Goal: Register for event/course

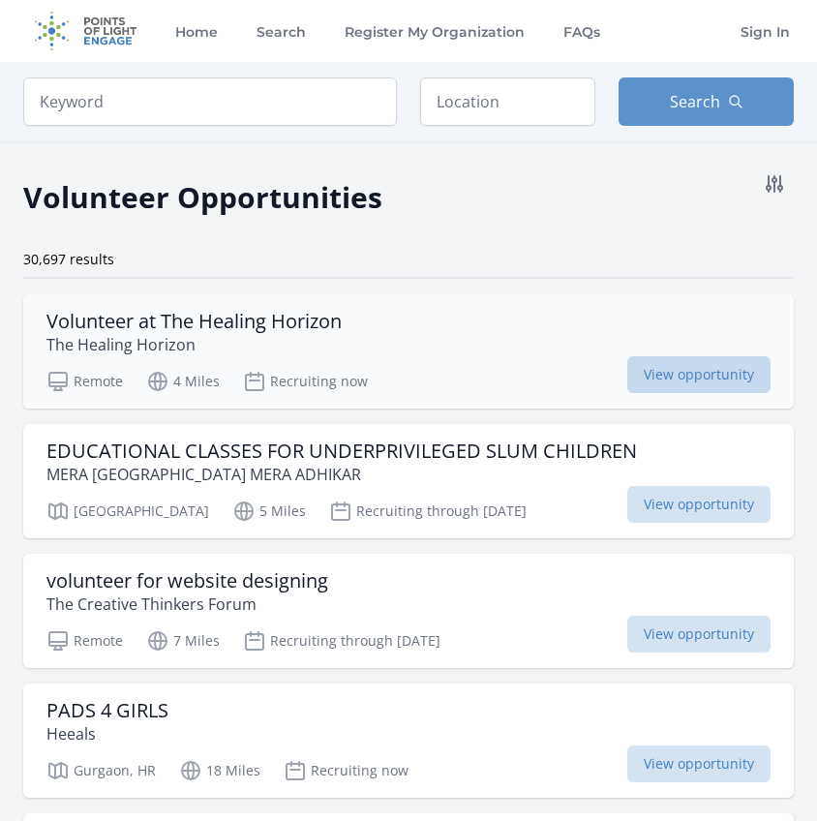
click at [678, 379] on span "View opportunity" at bounding box center [698, 374] width 143 height 37
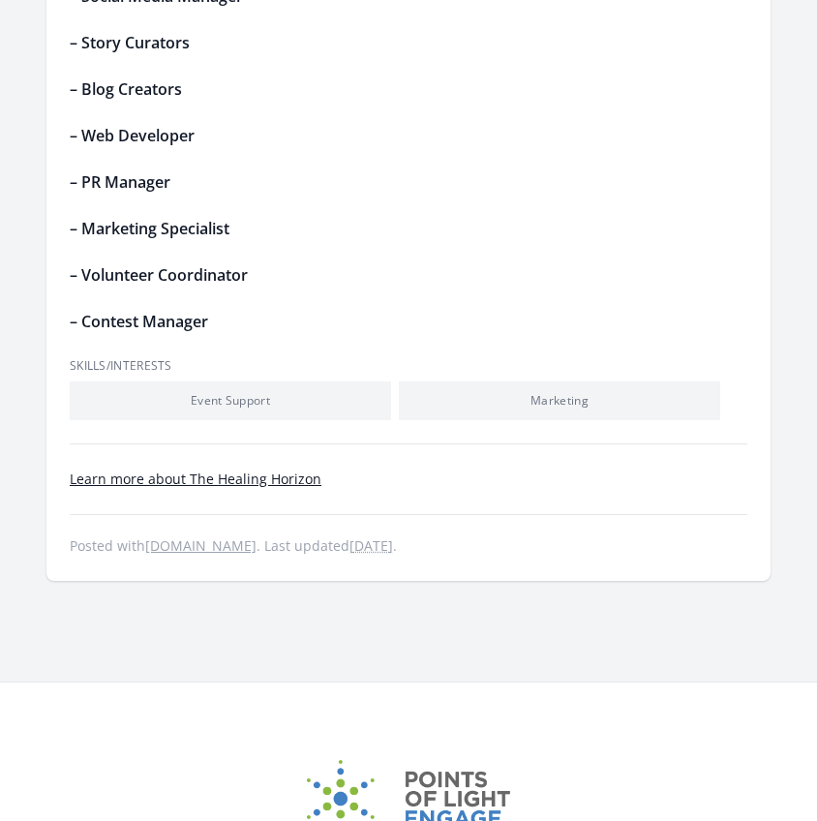
scroll to position [1095, 0]
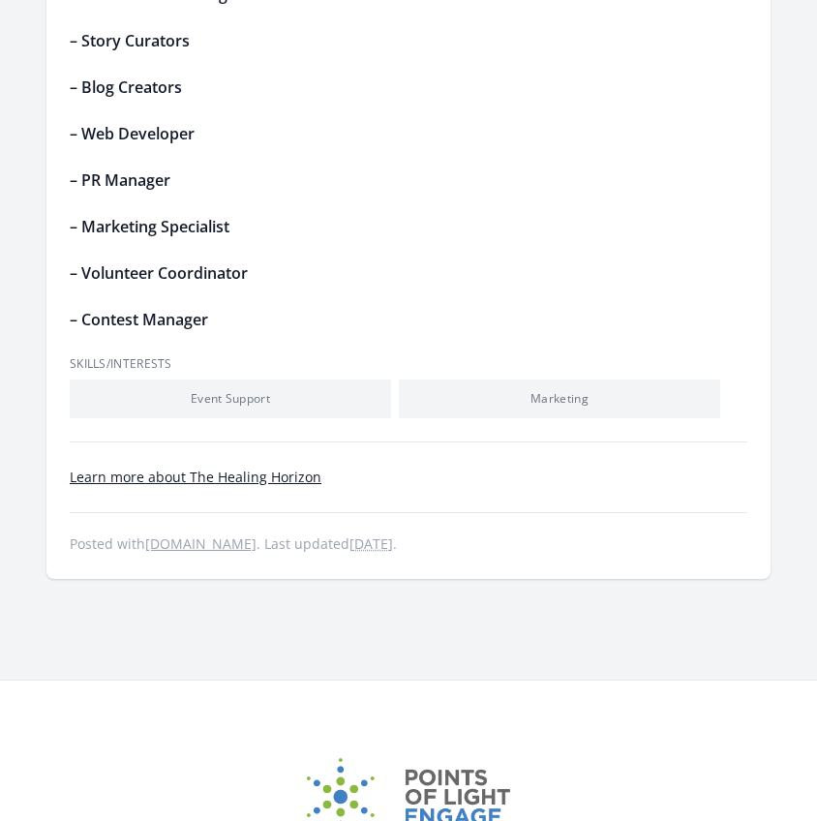
click at [344, 402] on li "Event Support" at bounding box center [230, 399] width 321 height 39
click at [261, 396] on li "Event Support" at bounding box center [230, 399] width 321 height 39
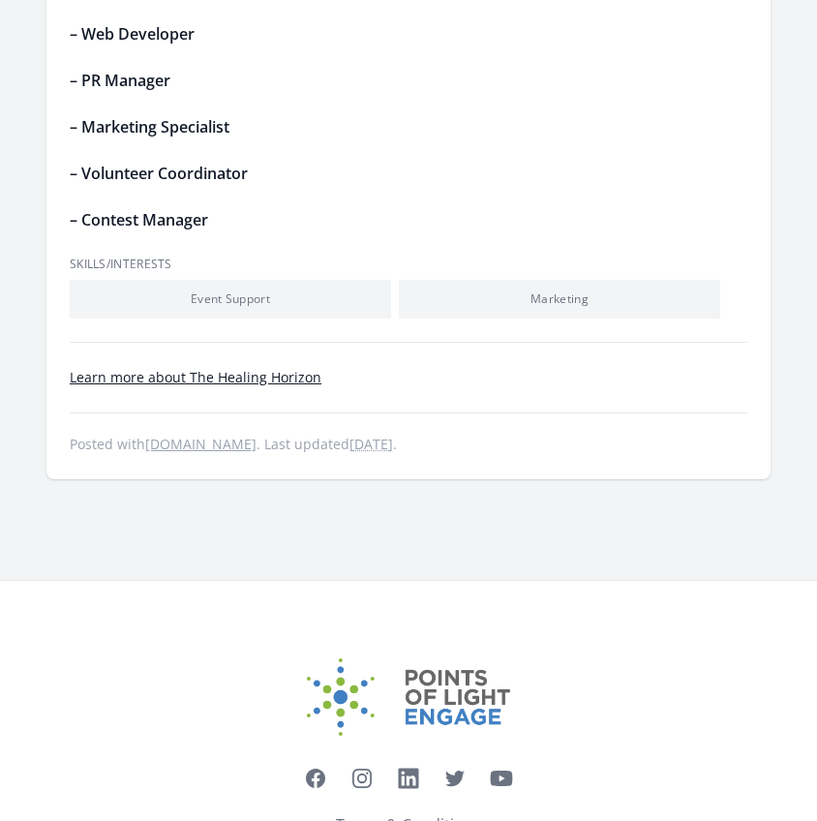
scroll to position [1201, 0]
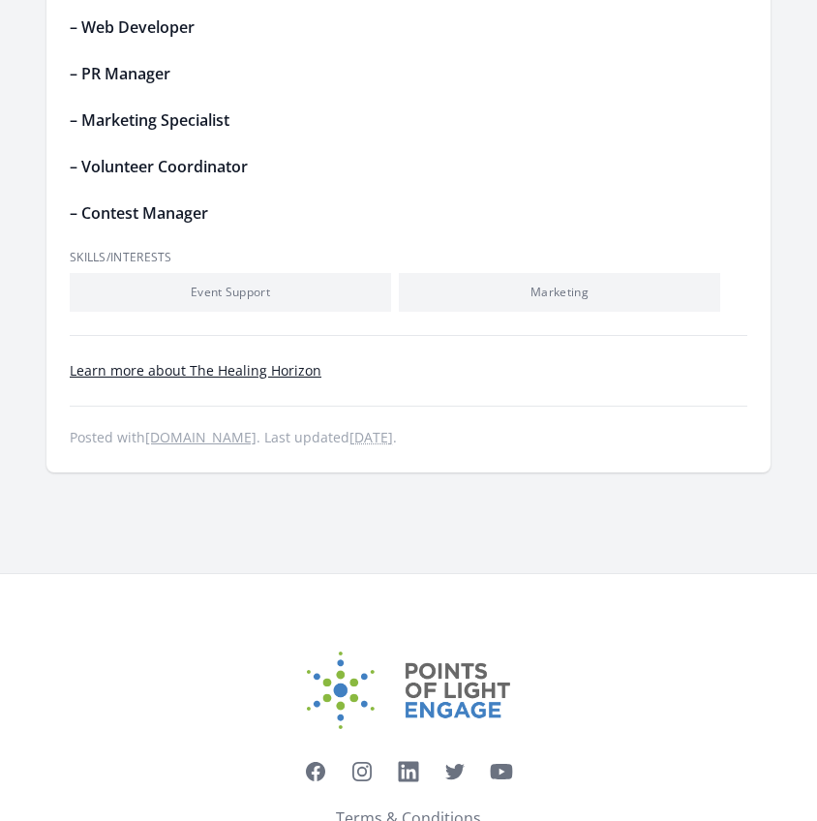
click at [247, 286] on li "Event Support" at bounding box center [230, 292] width 321 height 39
click at [247, 302] on li "Event Support" at bounding box center [230, 292] width 321 height 39
click at [220, 369] on link "Learn more about The Healing Horizon" at bounding box center [196, 370] width 252 height 18
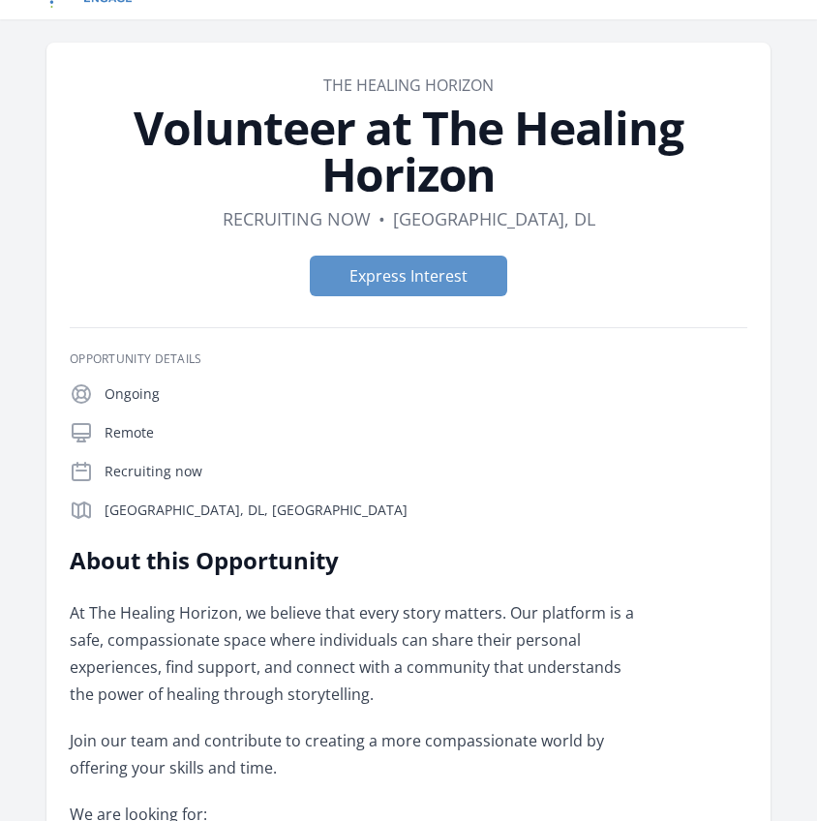
scroll to position [38, 0]
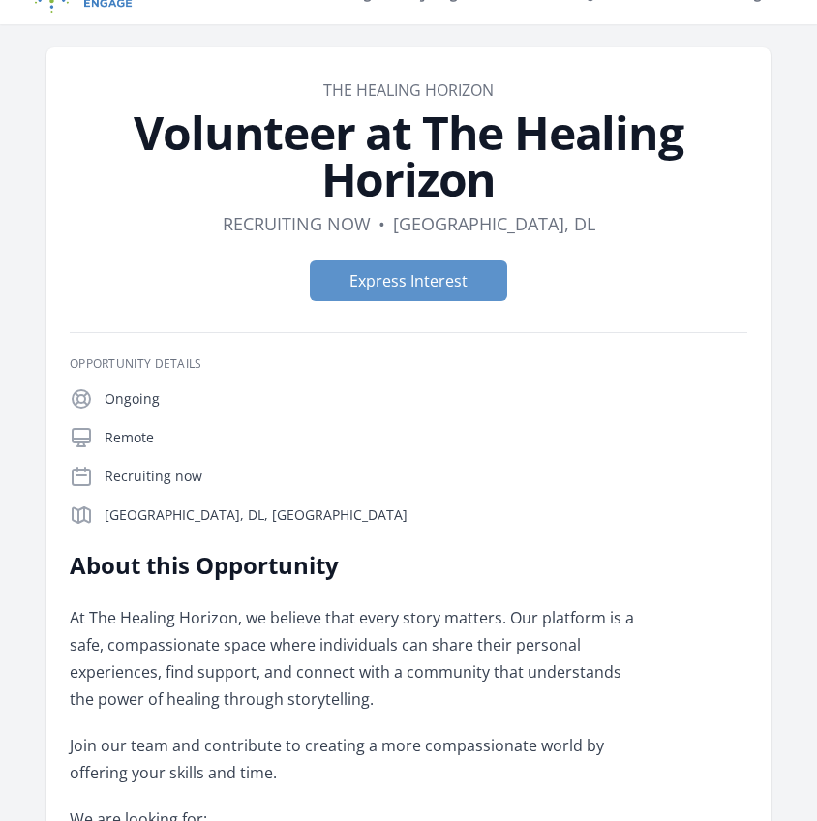
click at [351, 301] on div "Express Interest" at bounding box center [409, 281] width 678 height 72
click at [348, 295] on button "Express Interest" at bounding box center [408, 280] width 197 height 41
